Goal: Transaction & Acquisition: Purchase product/service

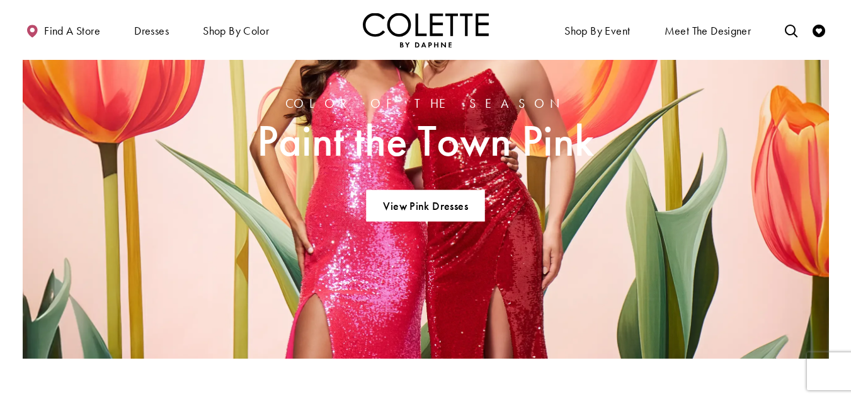
scroll to position [1071, 0]
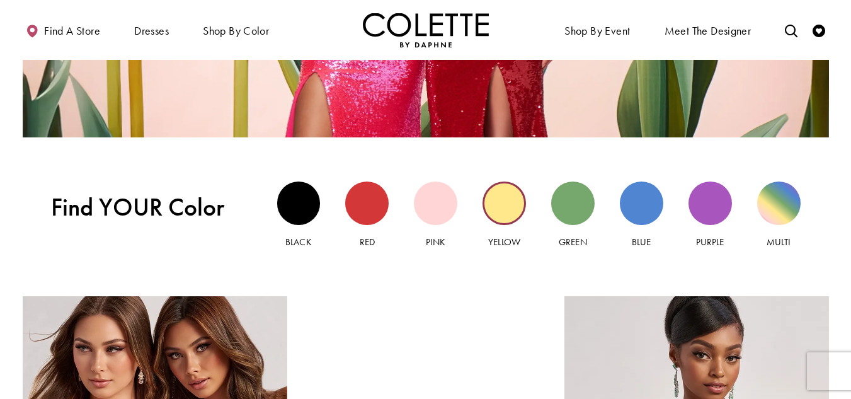
click at [502, 210] on div "Yellow view" at bounding box center [503, 202] width 43 height 43
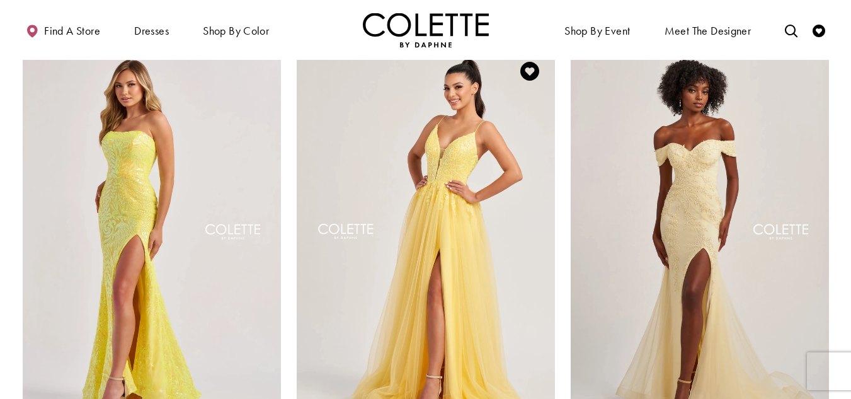
click at [423, 255] on img "Visit Colette by Daphne Style No. CL8030 Page" at bounding box center [426, 233] width 258 height 375
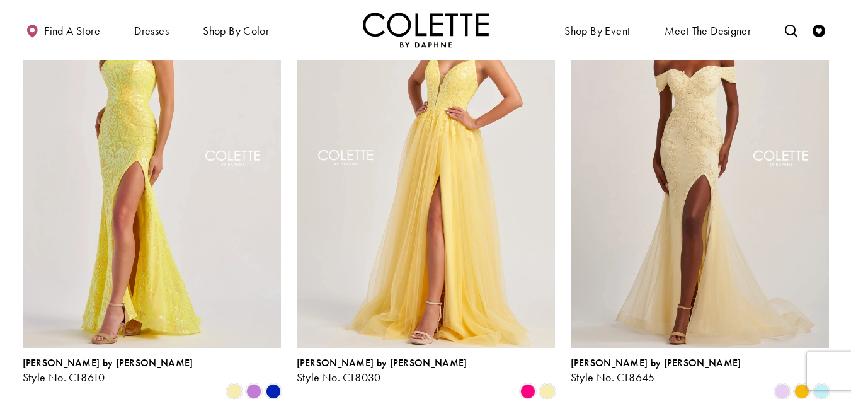
scroll to position [315, 0]
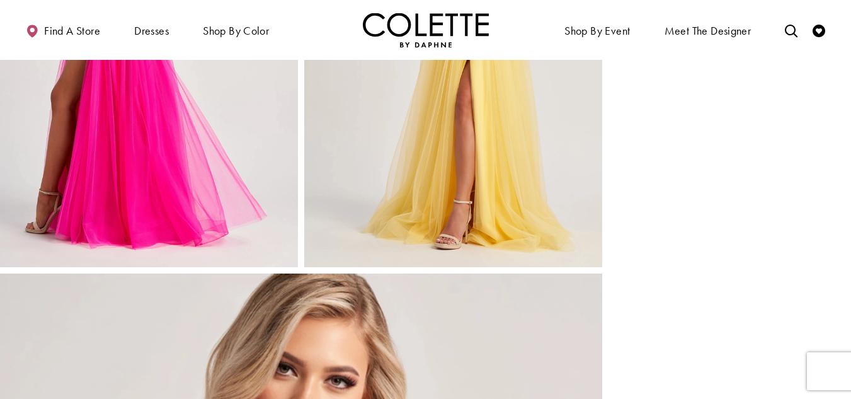
click at [424, 193] on img "Full size Style CL8030 Colette by Daphne #3 Sunshine frontface vertical picture" at bounding box center [453, 43] width 298 height 447
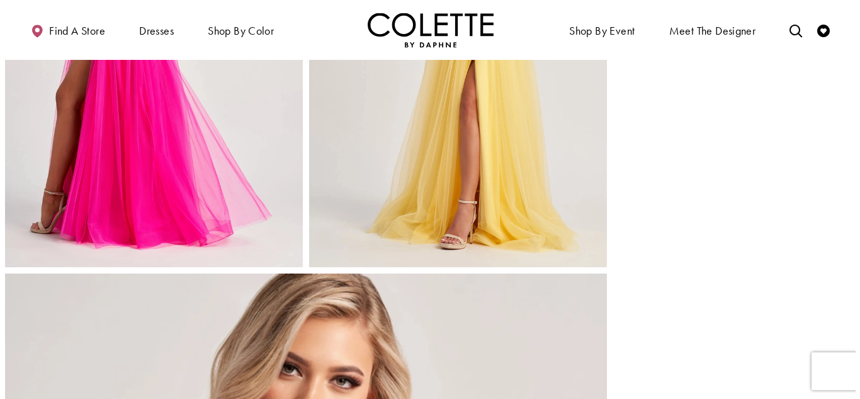
scroll to position [701, 0]
